Goal: Navigation & Orientation: Find specific page/section

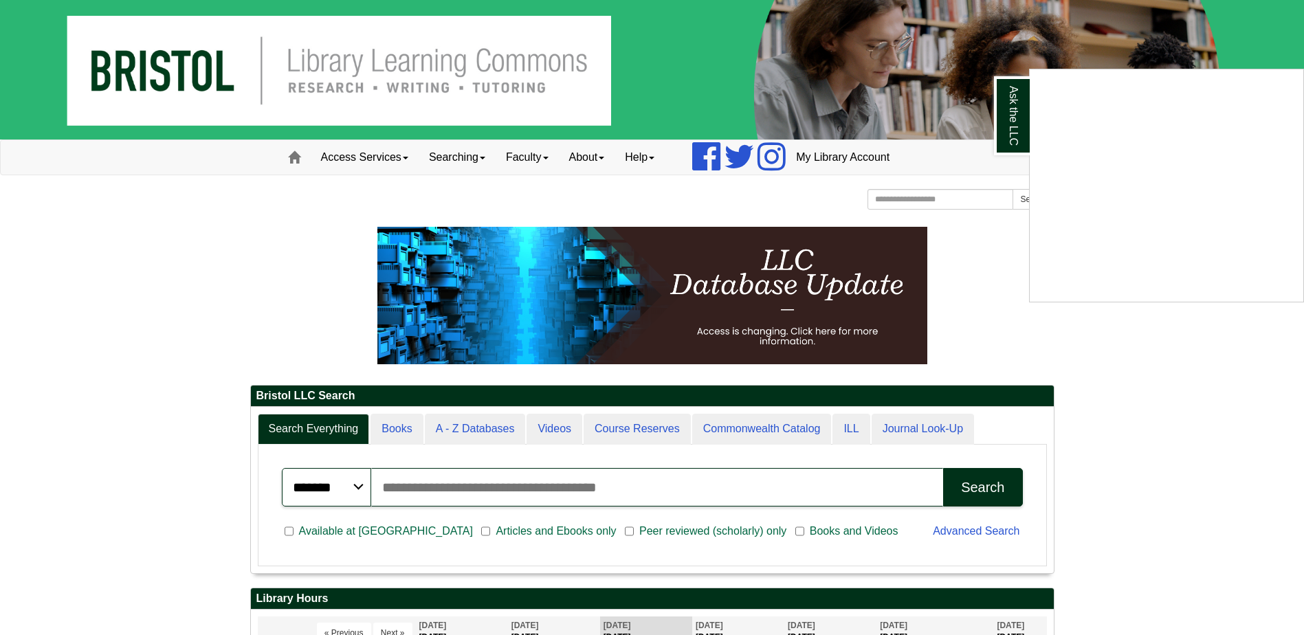
click at [635, 166] on div "Ask the LLC" at bounding box center [652, 317] width 1304 height 635
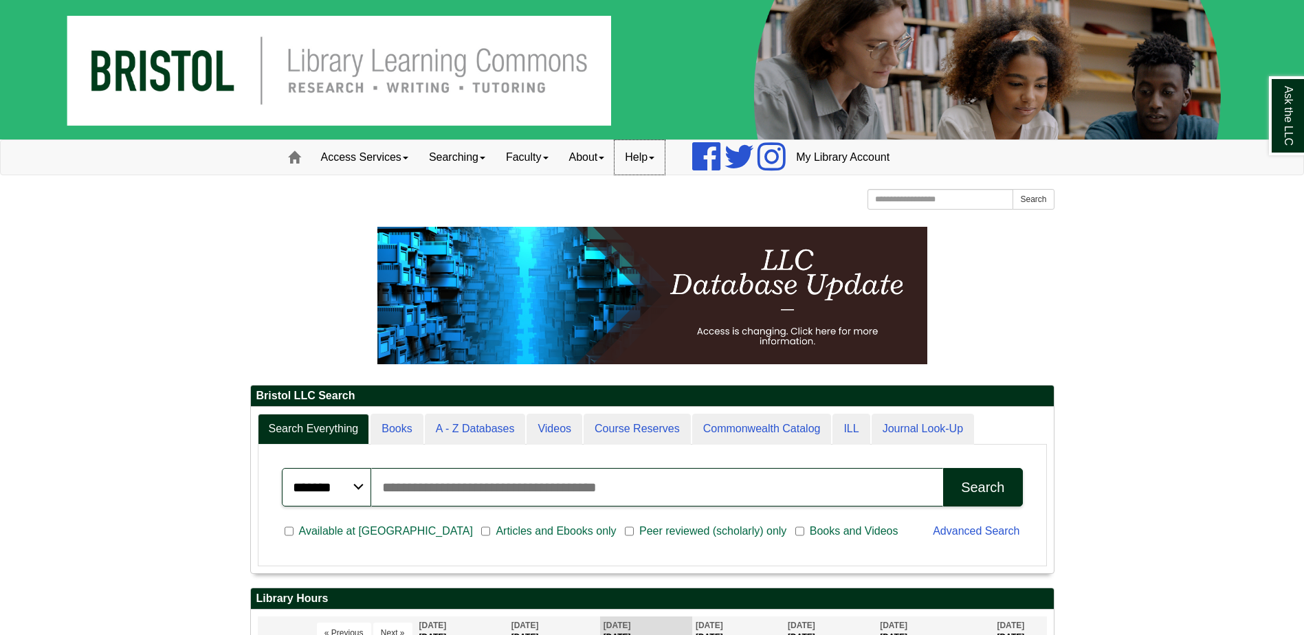
click at [650, 161] on link "Help" at bounding box center [639, 157] width 50 height 34
click at [300, 161] on link "Home" at bounding box center [294, 157] width 33 height 34
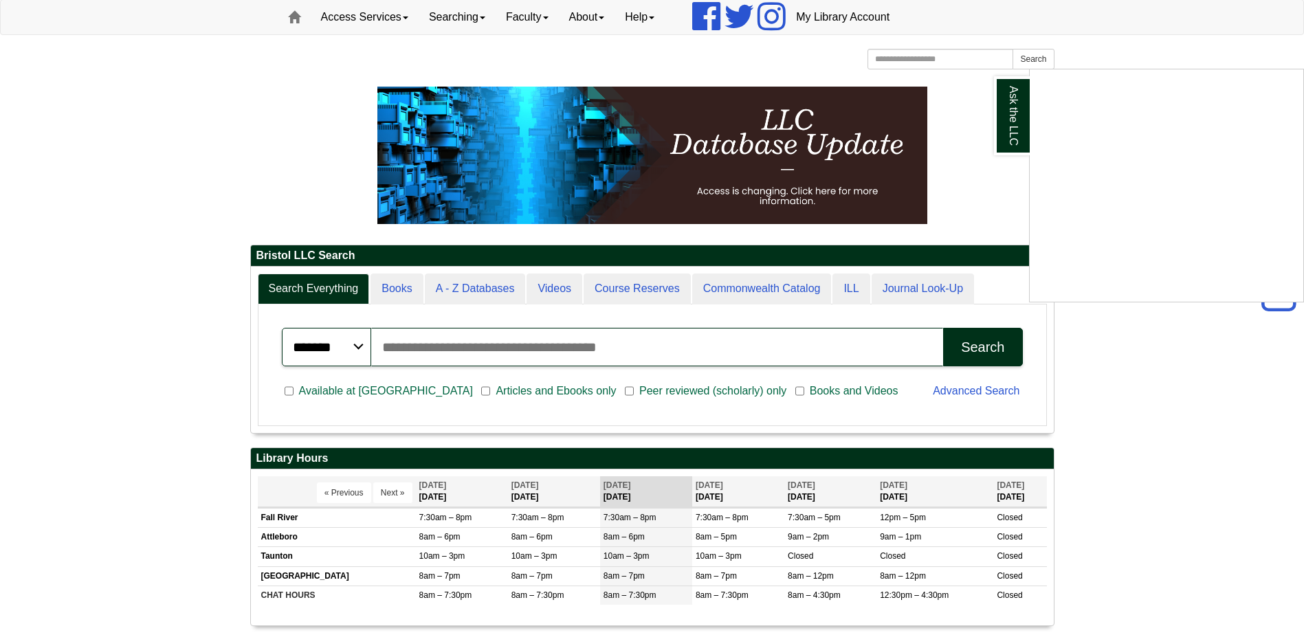
scroll to position [90, 0]
